Goal: Task Accomplishment & Management: Use online tool/utility

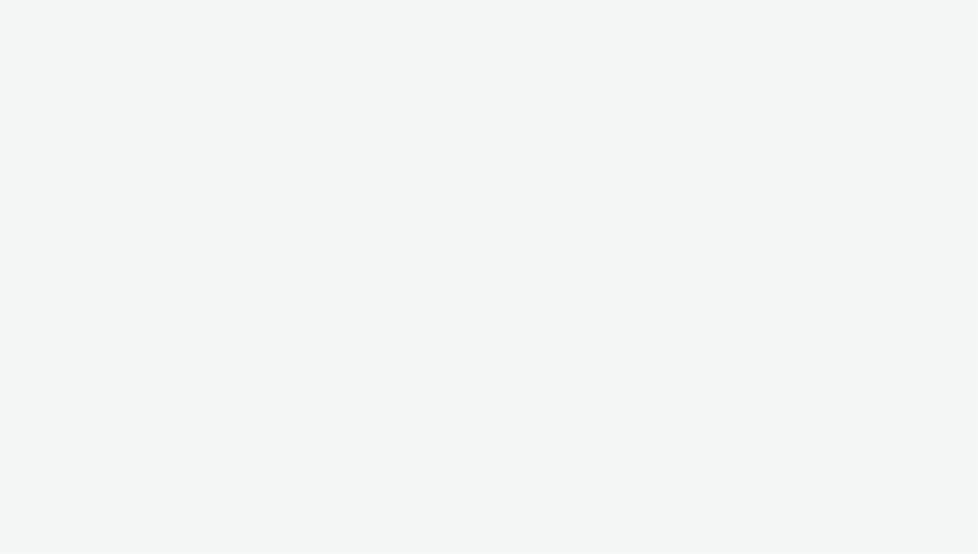
select select "ac009755-aa48-4799-8050-7a339a378eb8"
select select "79162ed7-0017-4339-93b0-3399b708648f"
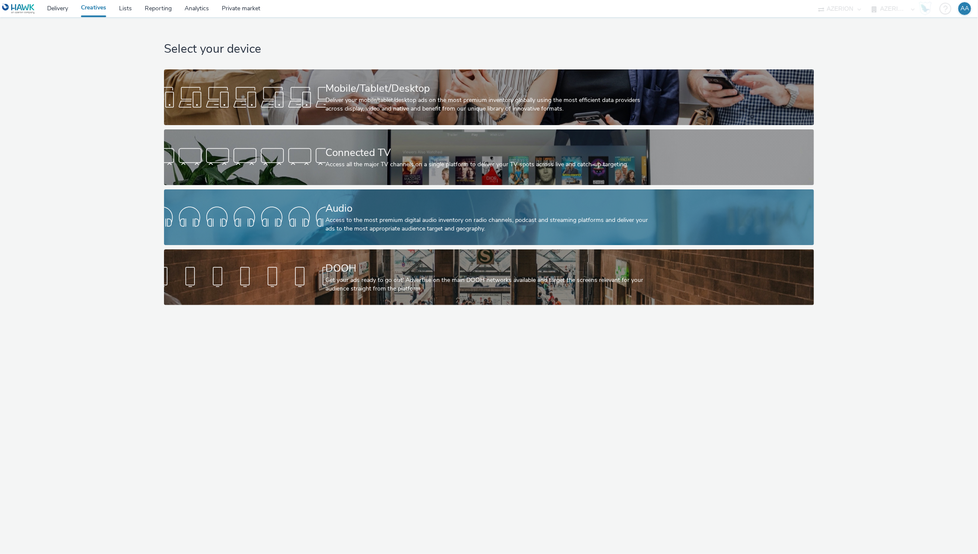
click at [488, 217] on div "Access to the most premium digital audio inventory on radio channels, podcast a…" at bounding box center [487, 225] width 323 height 18
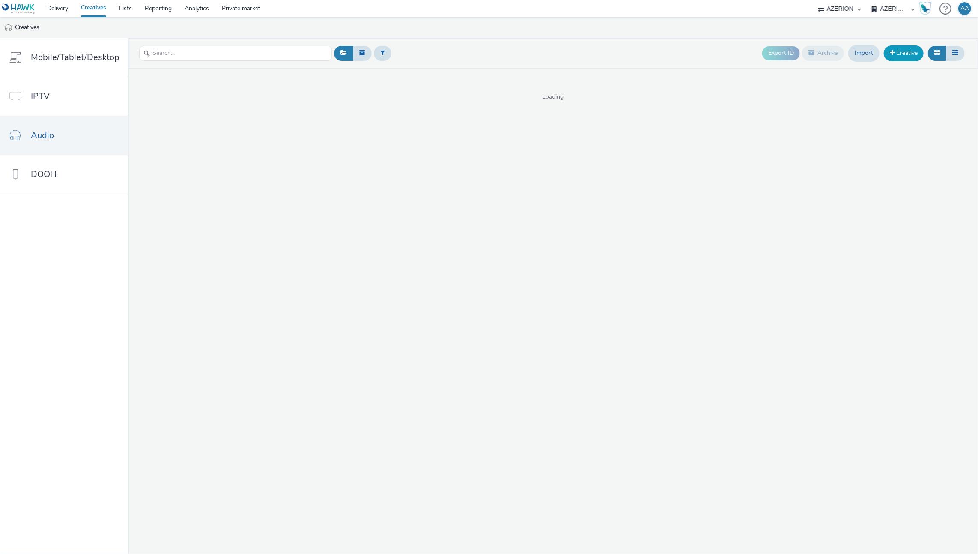
click at [906, 50] on link "Creative" at bounding box center [904, 52] width 40 height 15
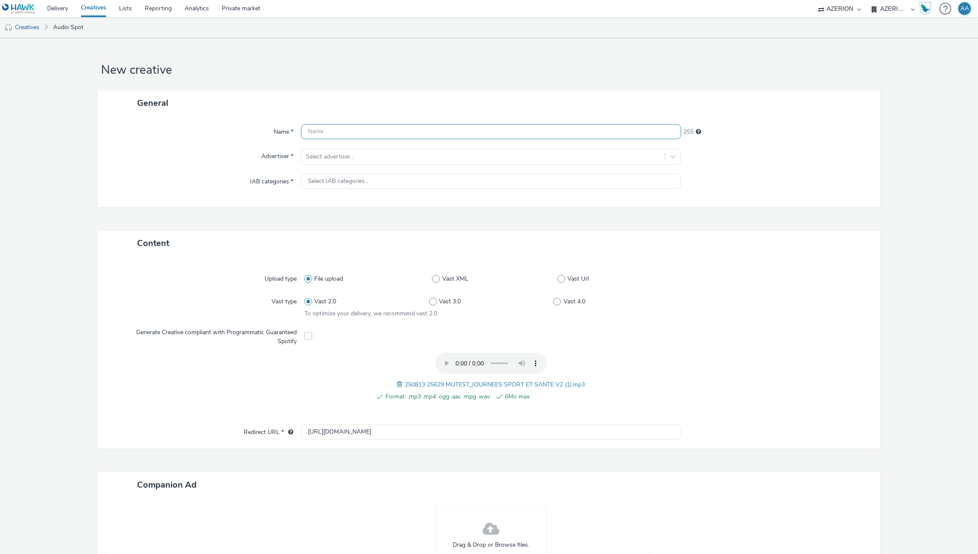
click at [345, 131] on input "text" at bounding box center [491, 131] width 381 height 15
paste input "FR_MEDIARUN_MUTEST_AUDIO"
type input "FR_MEDIARUN_MUTEST_AUDIO"
